Goal: Task Accomplishment & Management: Complete application form

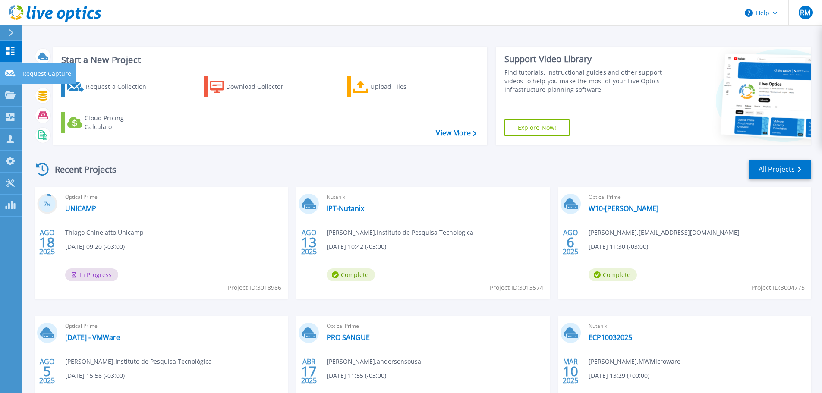
click at [42, 71] on p "Request Capture" at bounding box center [46, 74] width 49 height 22
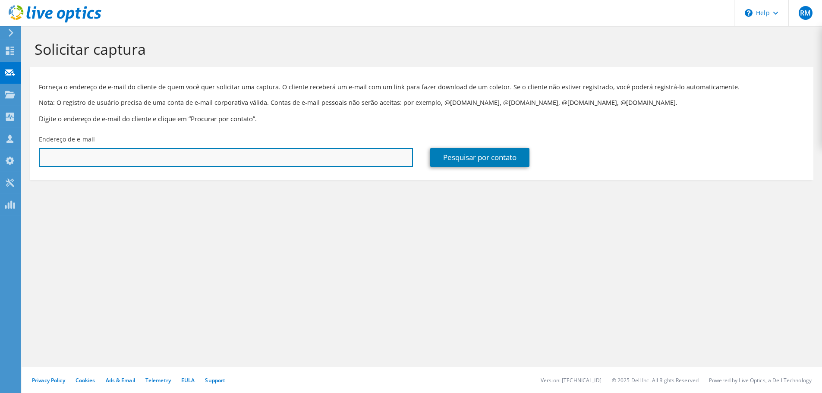
click at [144, 157] on input "text" at bounding box center [226, 157] width 374 height 19
paste input "[PERSON_NAME][EMAIL_ADDRESS][PERSON_NAME][DOMAIN_NAME]"
type input "[PERSON_NAME][EMAIL_ADDRESS][PERSON_NAME][DOMAIN_NAME]"
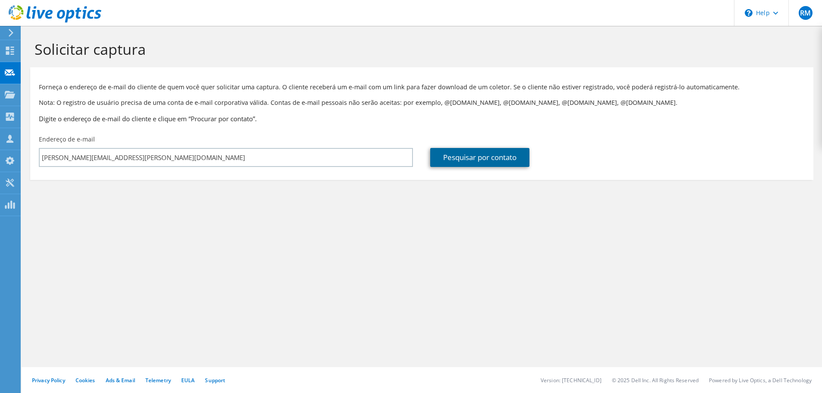
click at [460, 158] on link "Pesquisar por contato" at bounding box center [479, 157] width 99 height 19
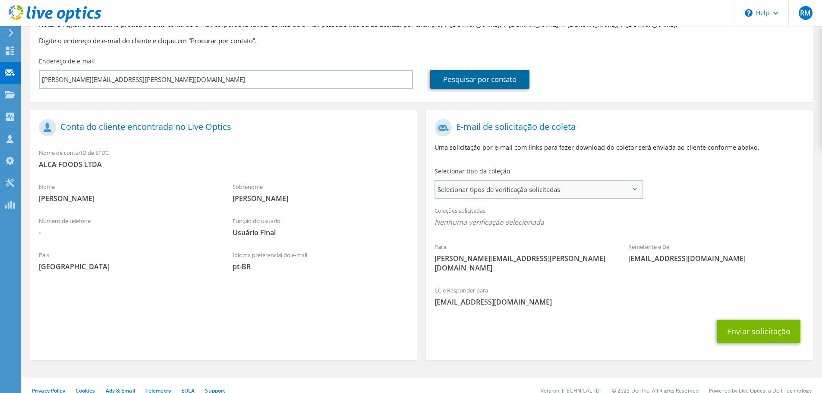
scroll to position [79, 0]
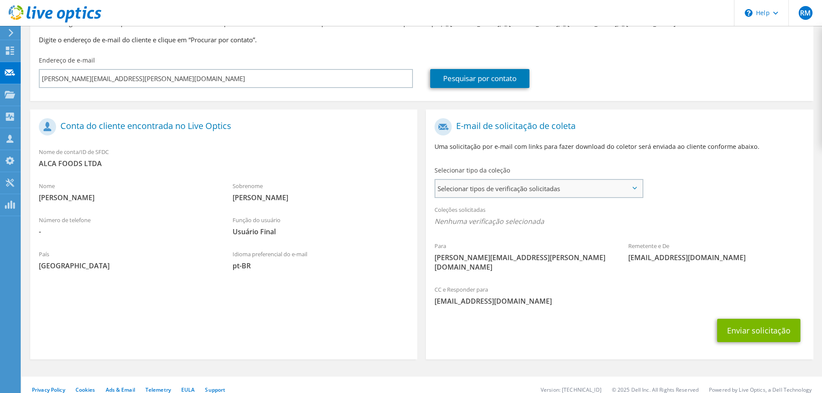
click at [561, 186] on span "Selecionar tipos de verificação solicitadas" at bounding box center [538, 188] width 207 height 17
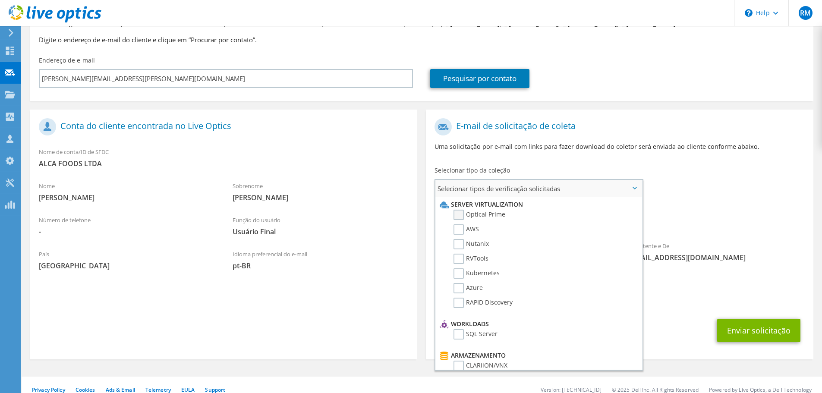
click at [464, 215] on label "Optical Prime" at bounding box center [479, 215] width 52 height 10
click at [0, 0] on input "Optical Prime" at bounding box center [0, 0] width 0 height 0
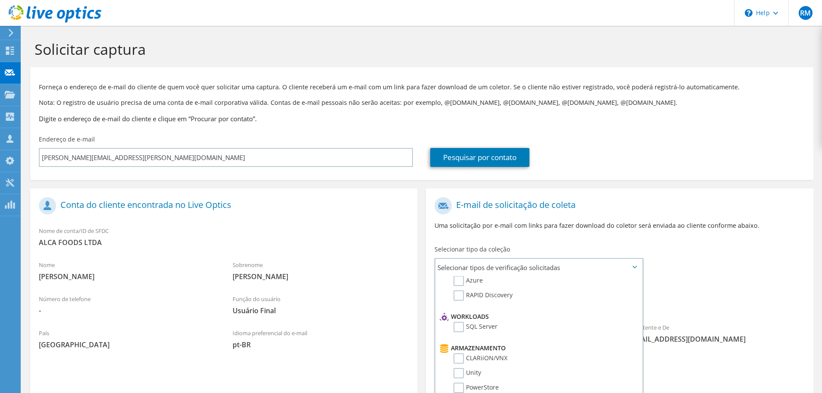
scroll to position [82, 0]
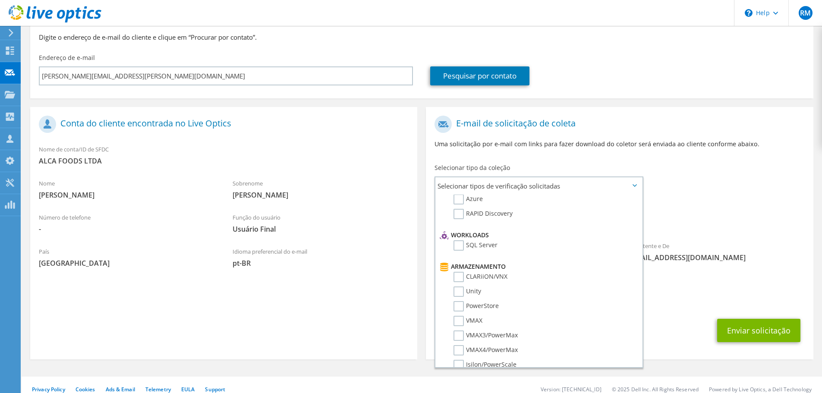
click at [755, 241] on div "Remetente e De [EMAIL_ADDRESS][DOMAIN_NAME]" at bounding box center [716, 252] width 194 height 30
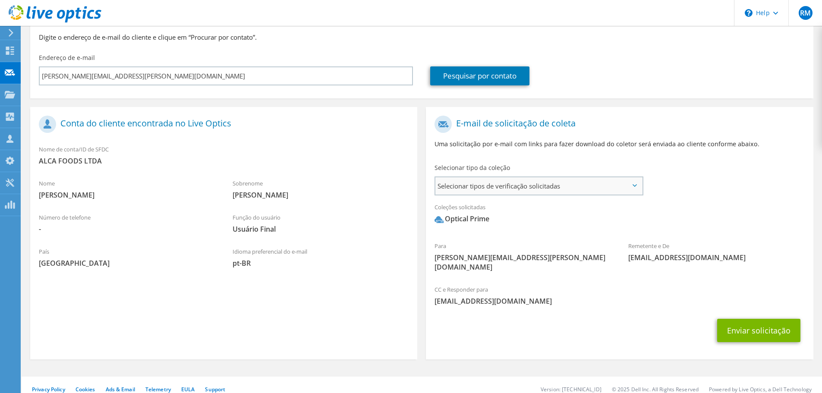
click at [565, 183] on span "Selecionar tipos de verificação solicitadas" at bounding box center [538, 185] width 207 height 17
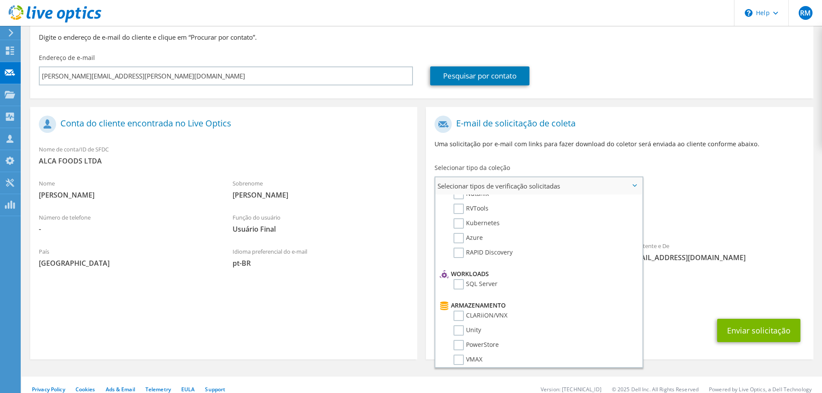
scroll to position [0, 0]
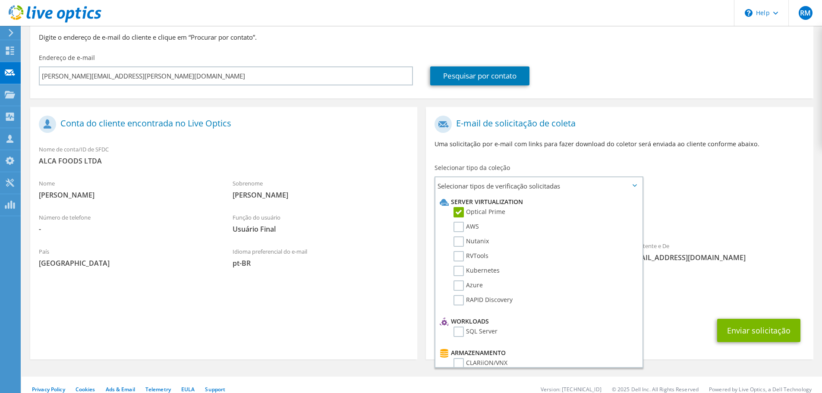
click at [734, 202] on div "Coleções solicitadas Nenhuma verificação selecionada Optical Prime" at bounding box center [619, 215] width 387 height 35
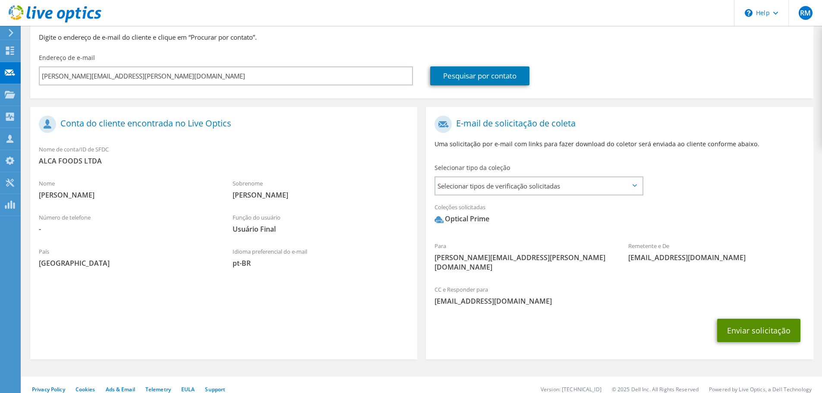
click at [750, 319] on button "Enviar solicitação" at bounding box center [758, 330] width 83 height 23
